Goal: Task Accomplishment & Management: Use online tool/utility

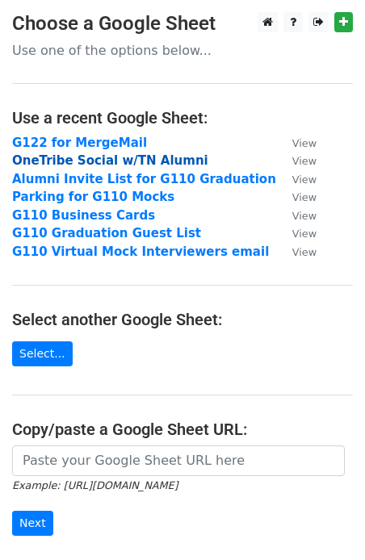
click at [68, 162] on strong "OneTribe Social w/TN Alumni" at bounding box center [110, 160] width 196 height 15
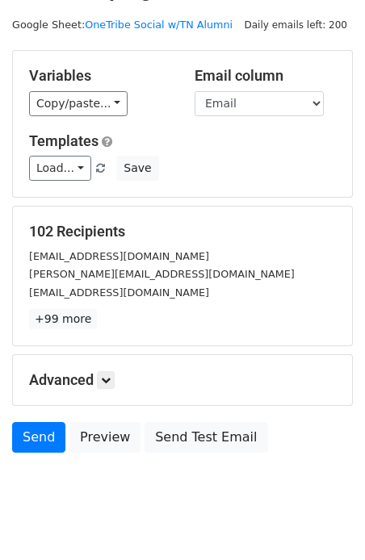
scroll to position [67, 0]
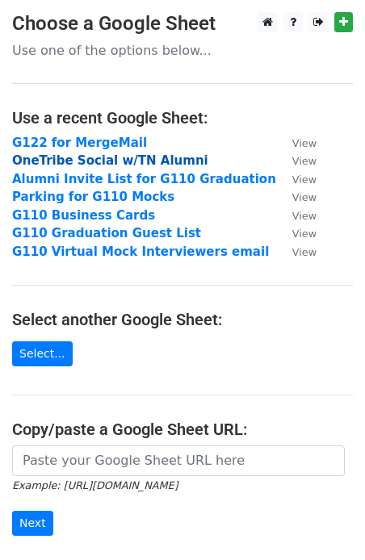
click at [82, 159] on strong "OneTribe Social w/TN Alumni" at bounding box center [110, 160] width 196 height 15
